Goal: Find specific page/section: Find specific page/section

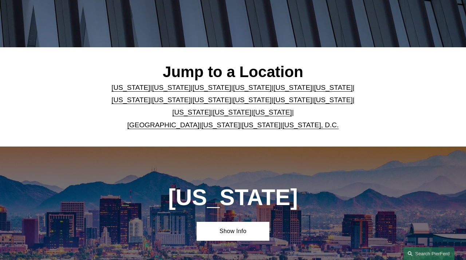
scroll to position [140, 0]
click at [155, 88] on link "[US_STATE]" at bounding box center [171, 88] width 39 height 8
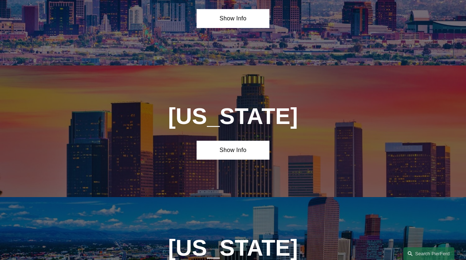
scroll to position [419, 0]
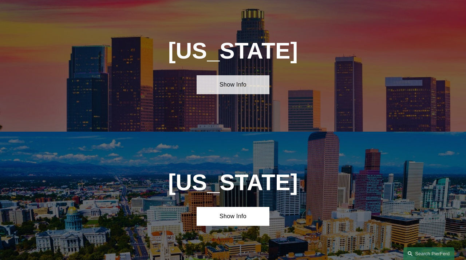
click at [216, 77] on link "Show Info" at bounding box center [232, 84] width 73 height 19
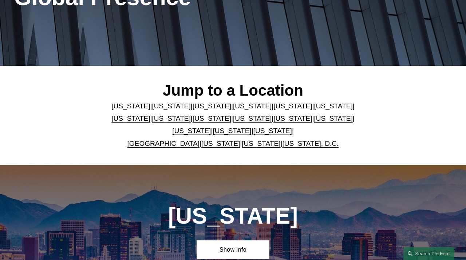
scroll to position [0, 0]
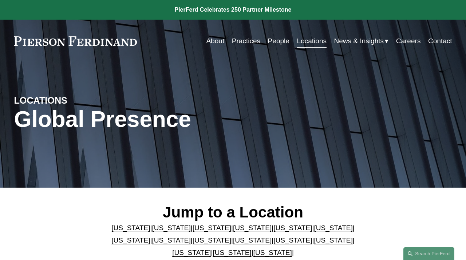
click at [402, 41] on link "Careers" at bounding box center [408, 41] width 25 height 14
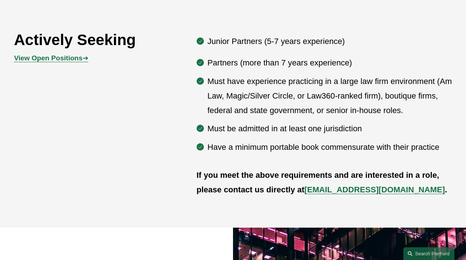
scroll to position [360, 0]
click at [69, 58] on strong "View Open Positions" at bounding box center [48, 58] width 68 height 8
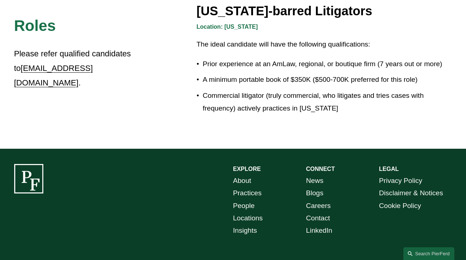
scroll to position [1280, 0]
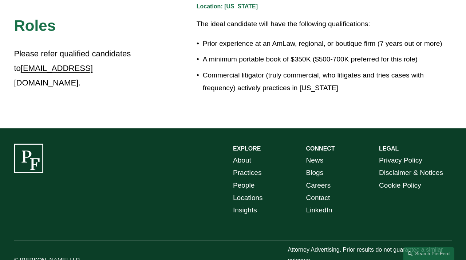
click at [246, 192] on link "Locations" at bounding box center [248, 198] width 30 height 12
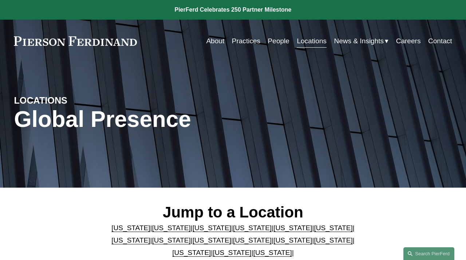
click at [155, 228] on link "California" at bounding box center [171, 228] width 39 height 8
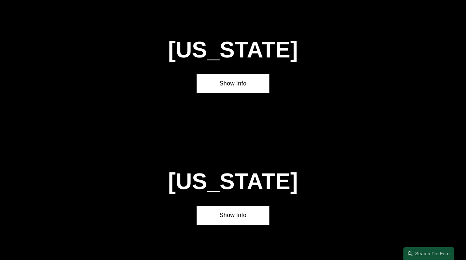
scroll to position [420, 0]
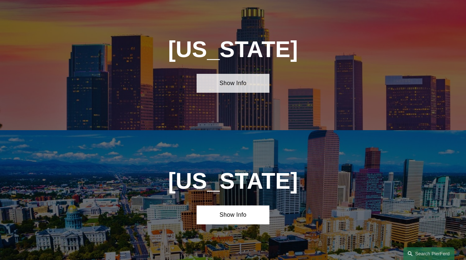
click at [212, 83] on link "Show Info" at bounding box center [232, 83] width 73 height 19
